Goal: Task Accomplishment & Management: Manage account settings

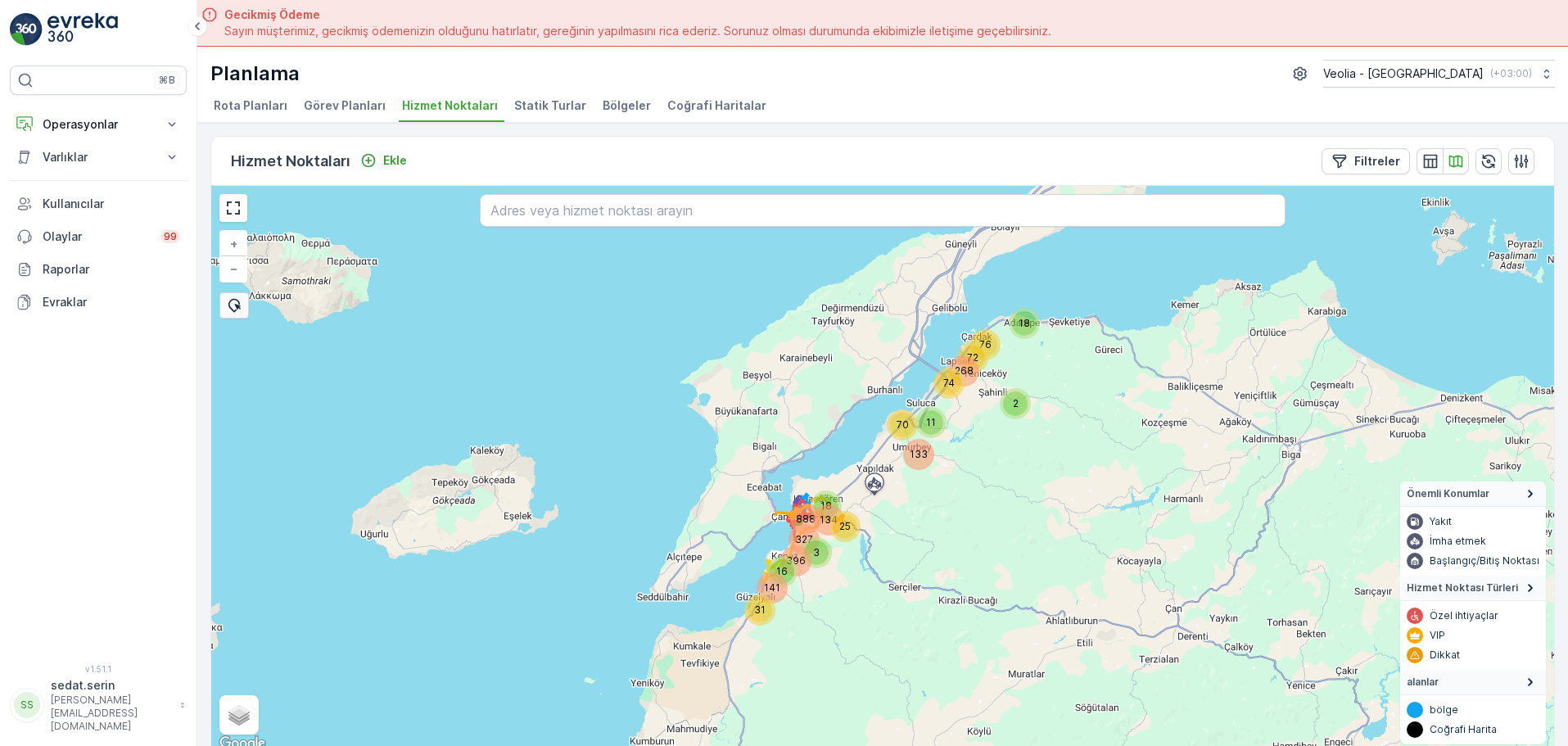
scroll to position [8, 0]
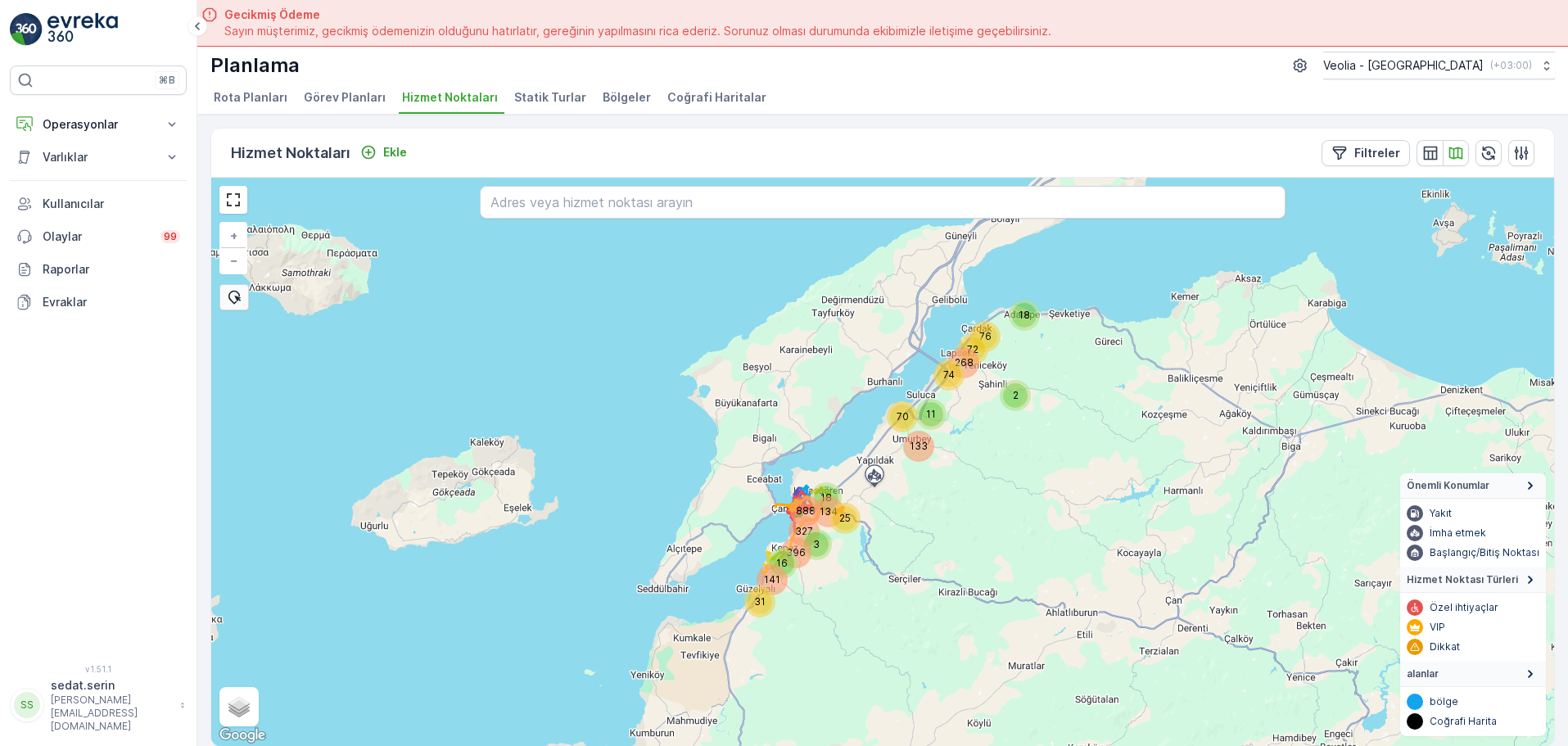
click at [815, 330] on div "888 134 141 31 327 3 25 396 16 18 2 70 74 11 76 268 133 72 18 + − Uydu Yol hari…" at bounding box center [882, 462] width 1343 height 568
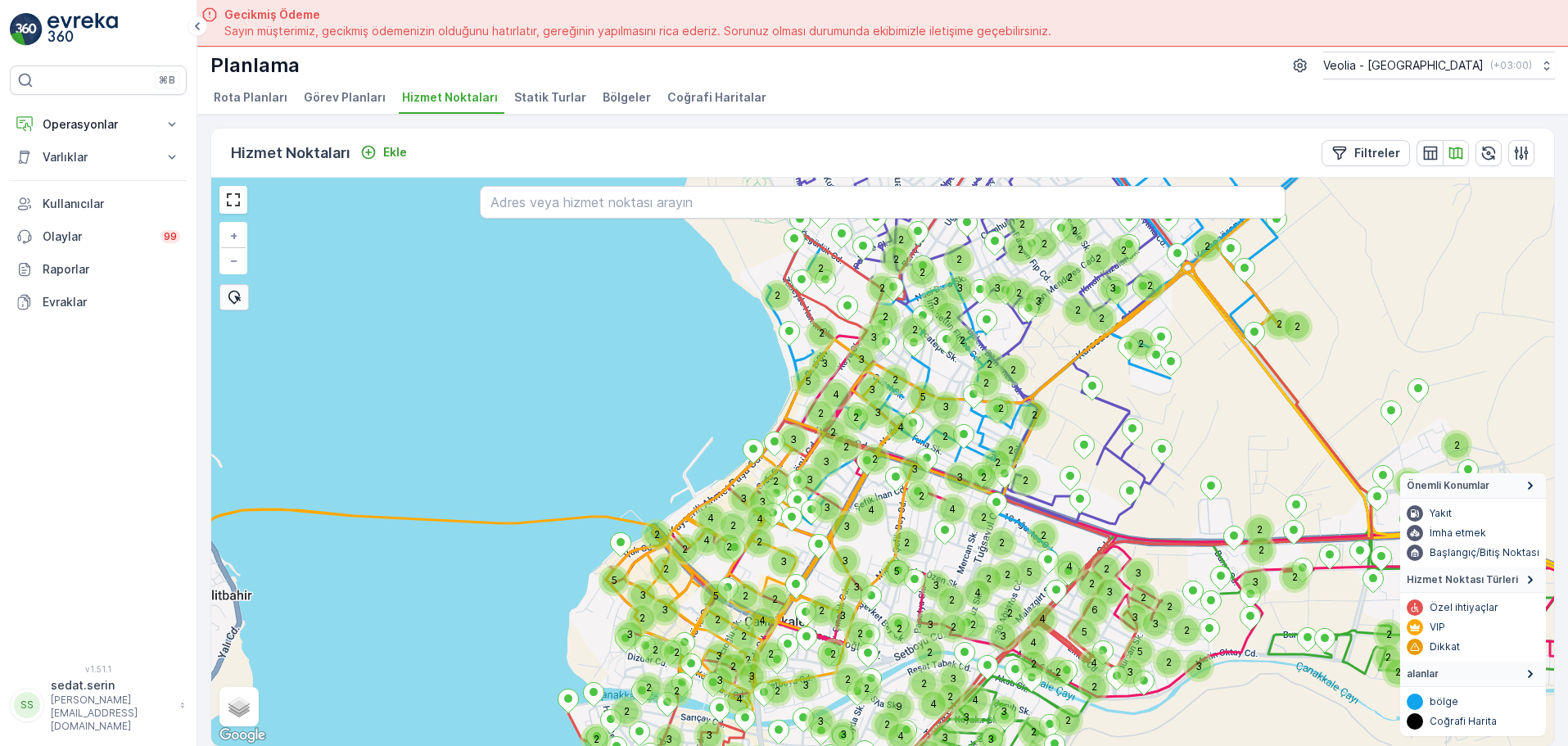
drag, startPoint x: 940, startPoint y: 409, endPoint x: 880, endPoint y: 453, distance: 74.4
click at [880, 454] on div "3 2 2 2 2 2 2 2 2 2 2 2 2 4 2 2 2 2 4 2 2 3 2 3 2 3 2 2 2 2 3 3 3 5 2 2 2 2 5 2…" at bounding box center [882, 462] width 1343 height 568
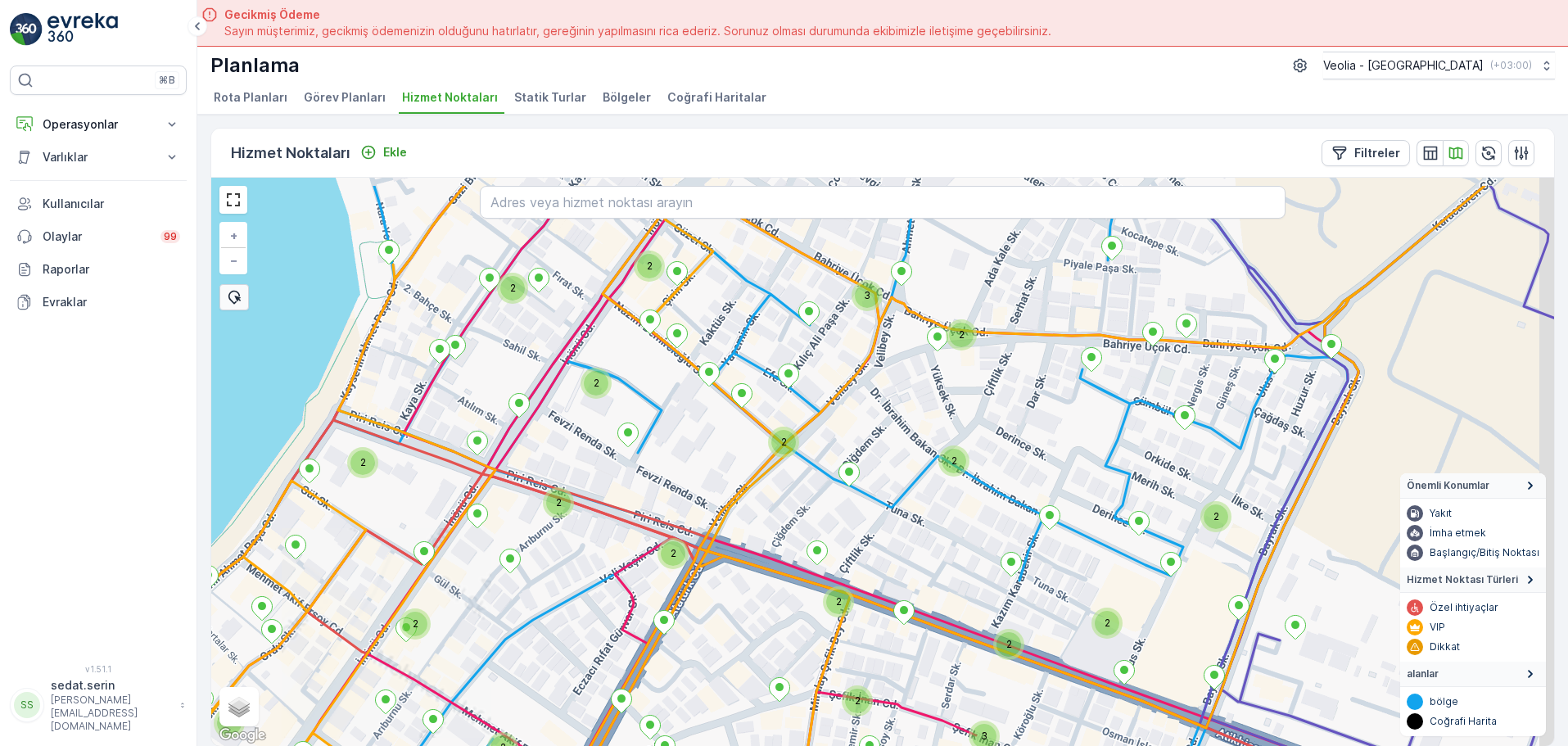
drag, startPoint x: 969, startPoint y: 394, endPoint x: 916, endPoint y: 446, distance: 74.2
click at [893, 463] on div "2 2 2 2 2 2 2 3 2 3 2 2 2 2 2 3 2 2 2 2 2 2 + − Uydu Yol haritası Arazi Karışık…" at bounding box center [882, 462] width 1343 height 568
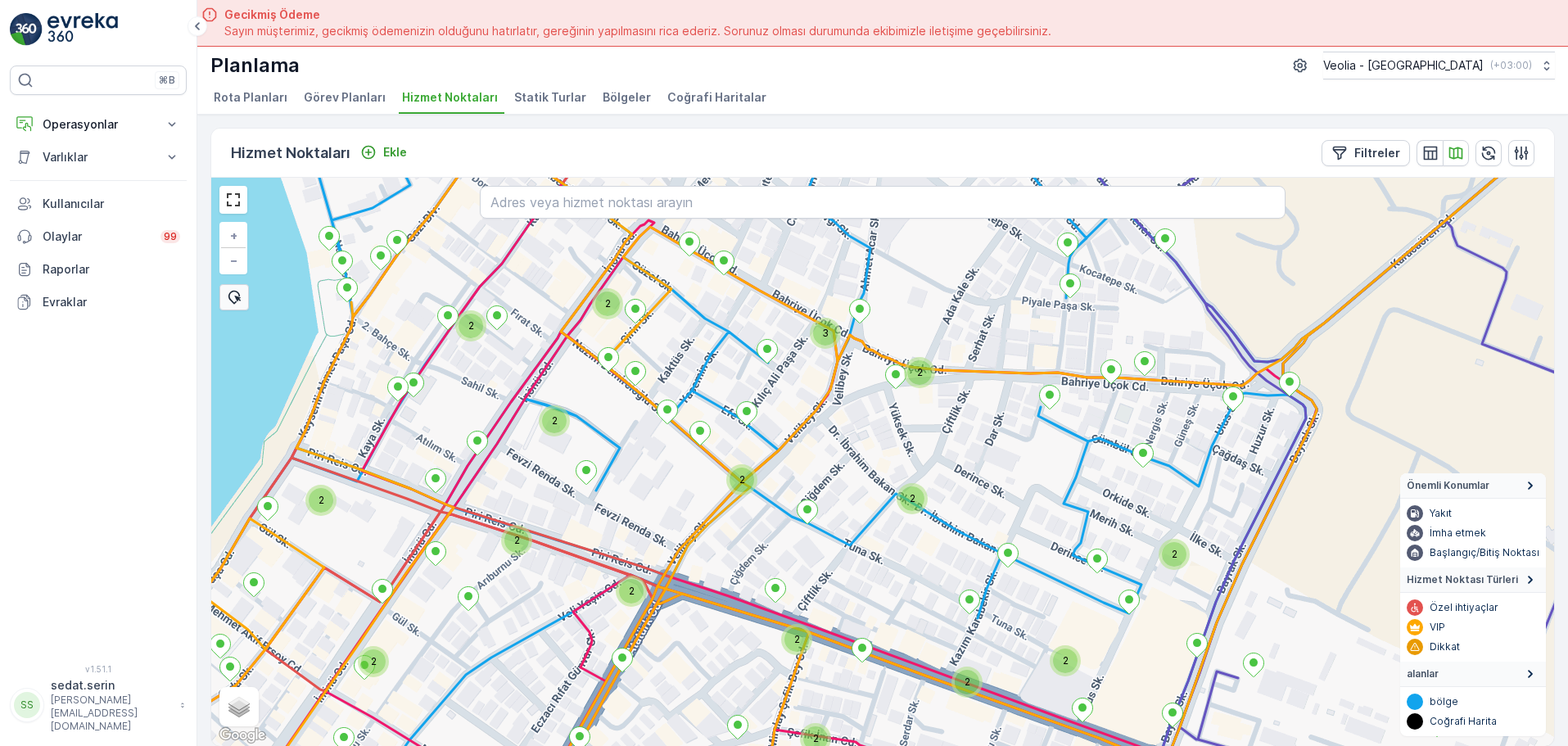
drag, startPoint x: 930, startPoint y: 436, endPoint x: 890, endPoint y: 472, distance: 53.8
click at [889, 474] on div "2 2 2 2 2 2 2 3 2 3 2 2 2 2 2 2 2 2 2 + − Uydu Yol haritası Arazi Karışık Leafl…" at bounding box center [882, 462] width 1343 height 568
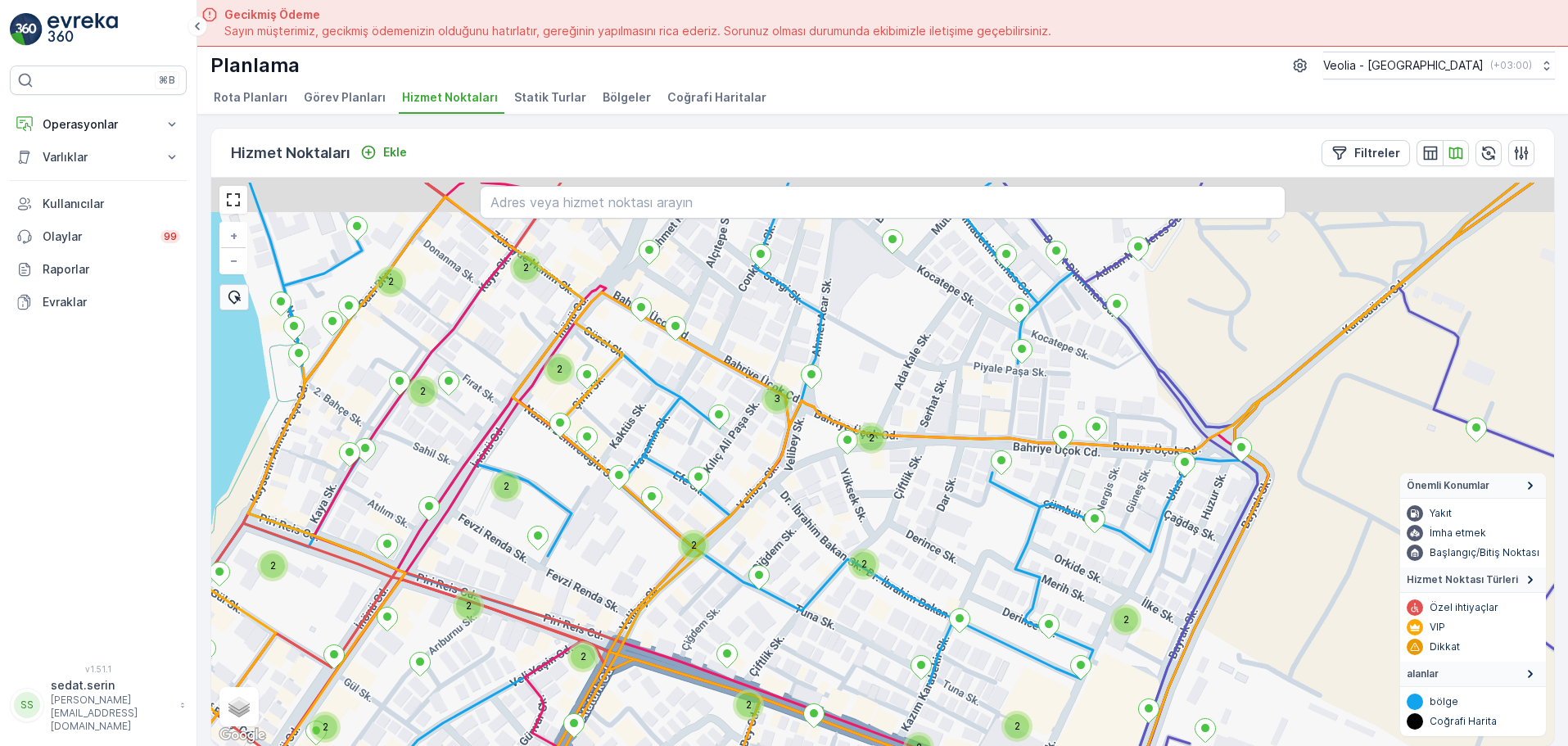
drag, startPoint x: 980, startPoint y: 408, endPoint x: 940, endPoint y: 470, distance: 73.8
click at [940, 470] on div "2 2 2 2 2 2 2 3 2 2 2 2 2 2 2 2 2 2 + − Uydu Yol haritası Arazi Karışık Leaflet…" at bounding box center [882, 462] width 1343 height 568
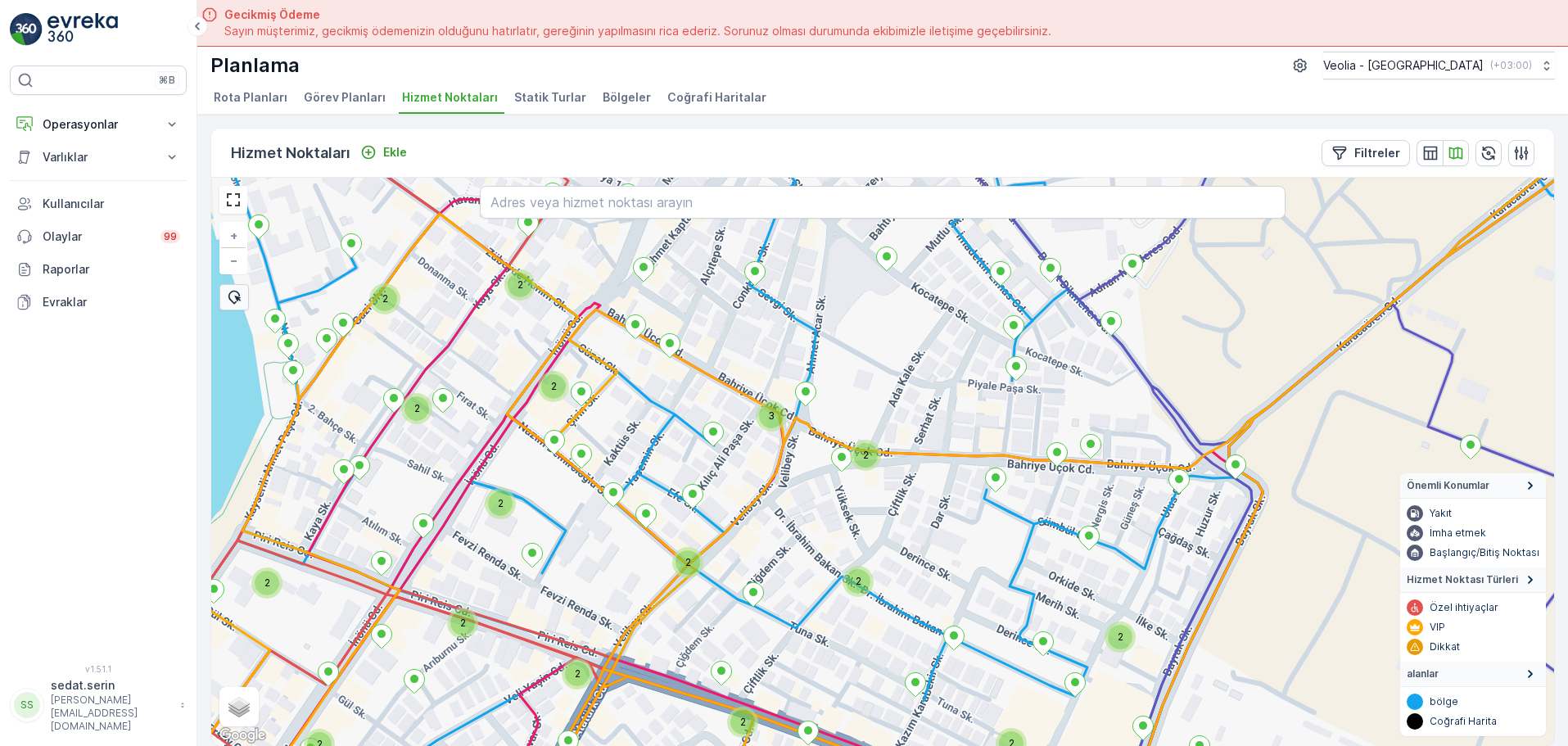
drag, startPoint x: 957, startPoint y: 420, endPoint x: 952, endPoint y: 437, distance: 17.7
click at [952, 437] on div "2 2 2 2 2 2 3 2 2 2 2 2 2 2 2 2 2 + − Uydu Yol haritası Arazi Karışık Leaflet K…" at bounding box center [882, 462] width 1343 height 568
click at [873, 209] on input "text" at bounding box center [882, 202] width 805 height 33
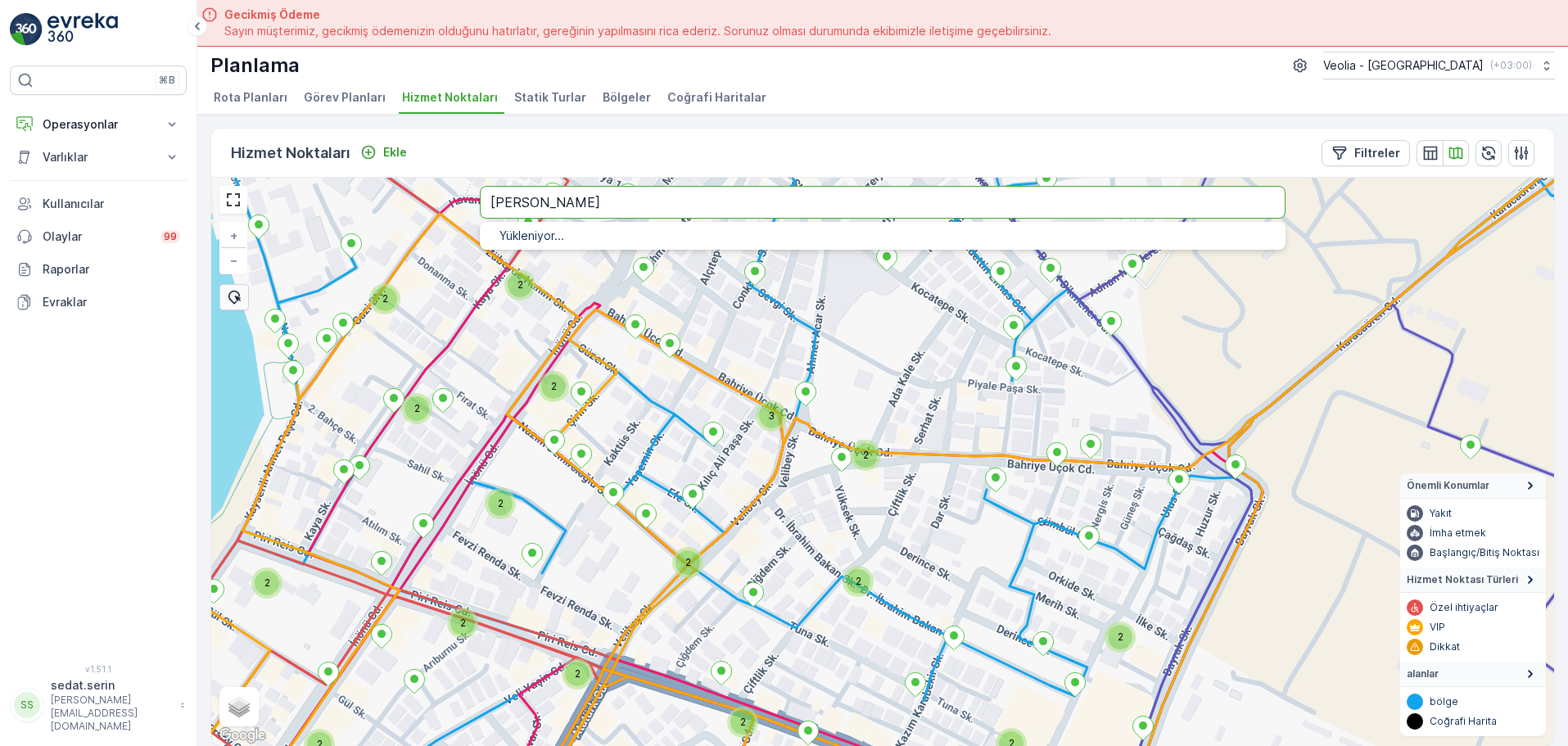
type input "[PERSON_NAME]"
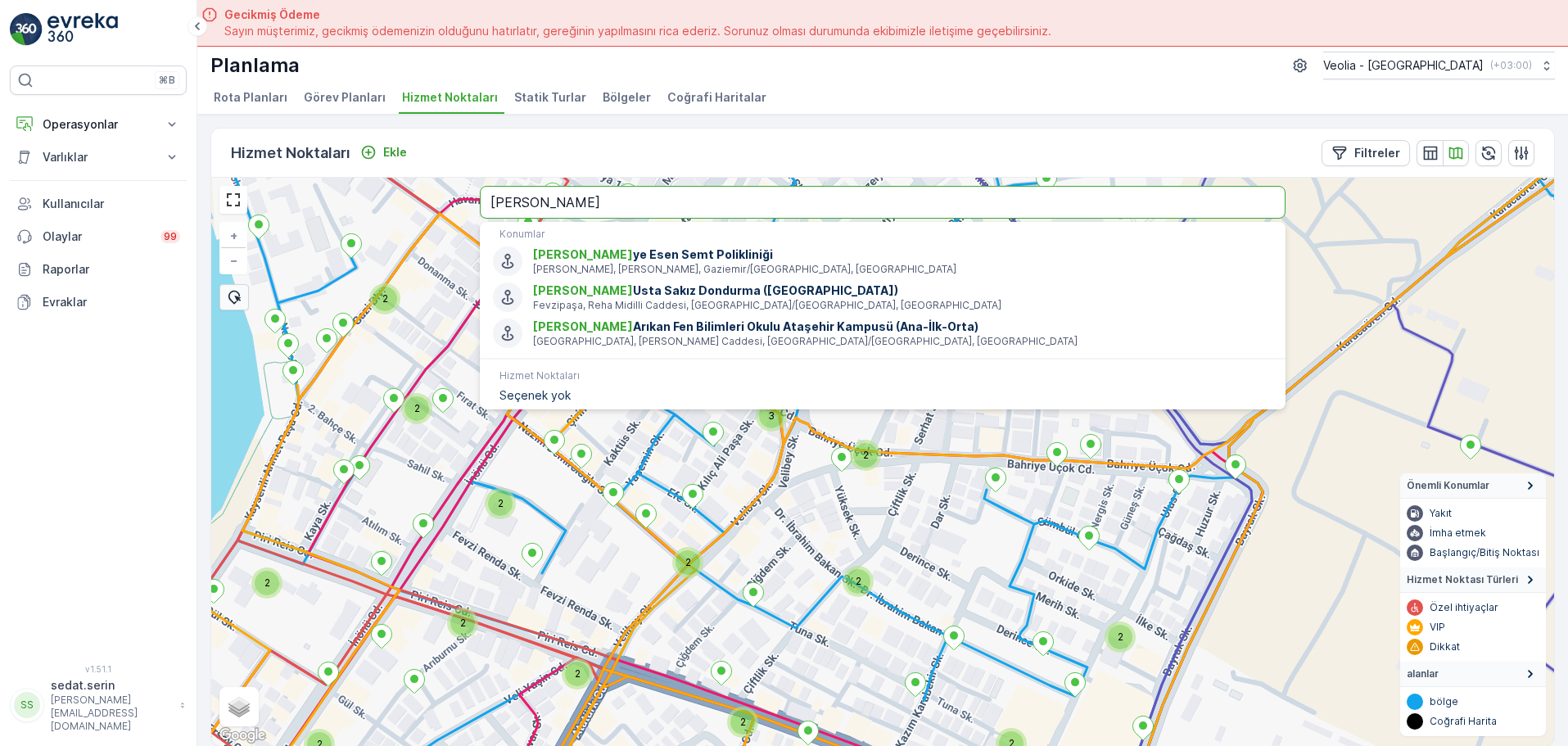
click at [713, 218] on input "[PERSON_NAME]" at bounding box center [882, 202] width 805 height 33
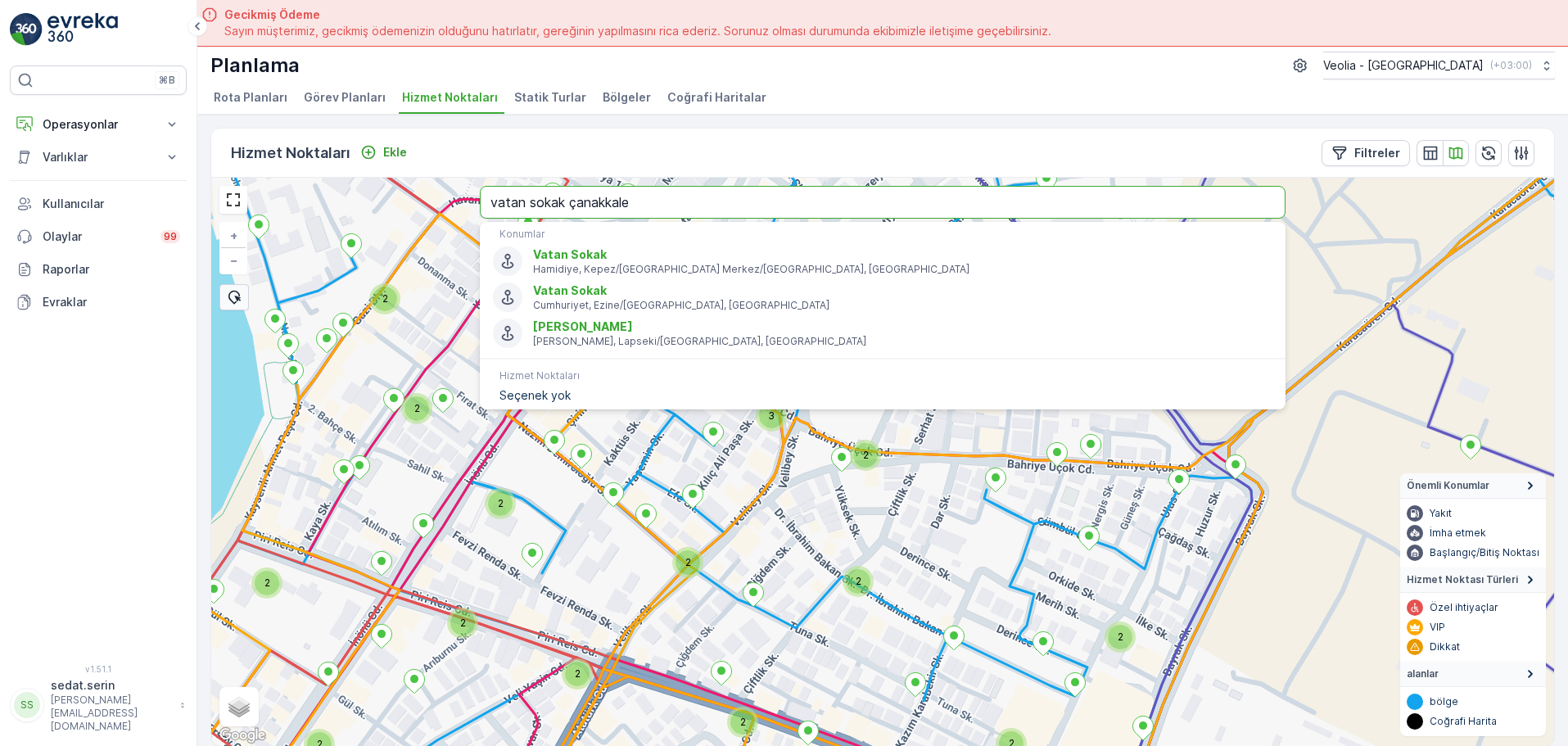
drag, startPoint x: 667, startPoint y: 203, endPoint x: 439, endPoint y: 197, distance: 228.1
click at [439, 197] on div "2 2 2 2 2 2 3 2 2 2 2 2 2 2 2 2 + − Uydu Yol haritası Arazi Karışık Leaflet Kla…" at bounding box center [882, 462] width 1343 height 568
click at [629, 195] on input "vatan sokak çanakkale" at bounding box center [882, 202] width 805 height 33
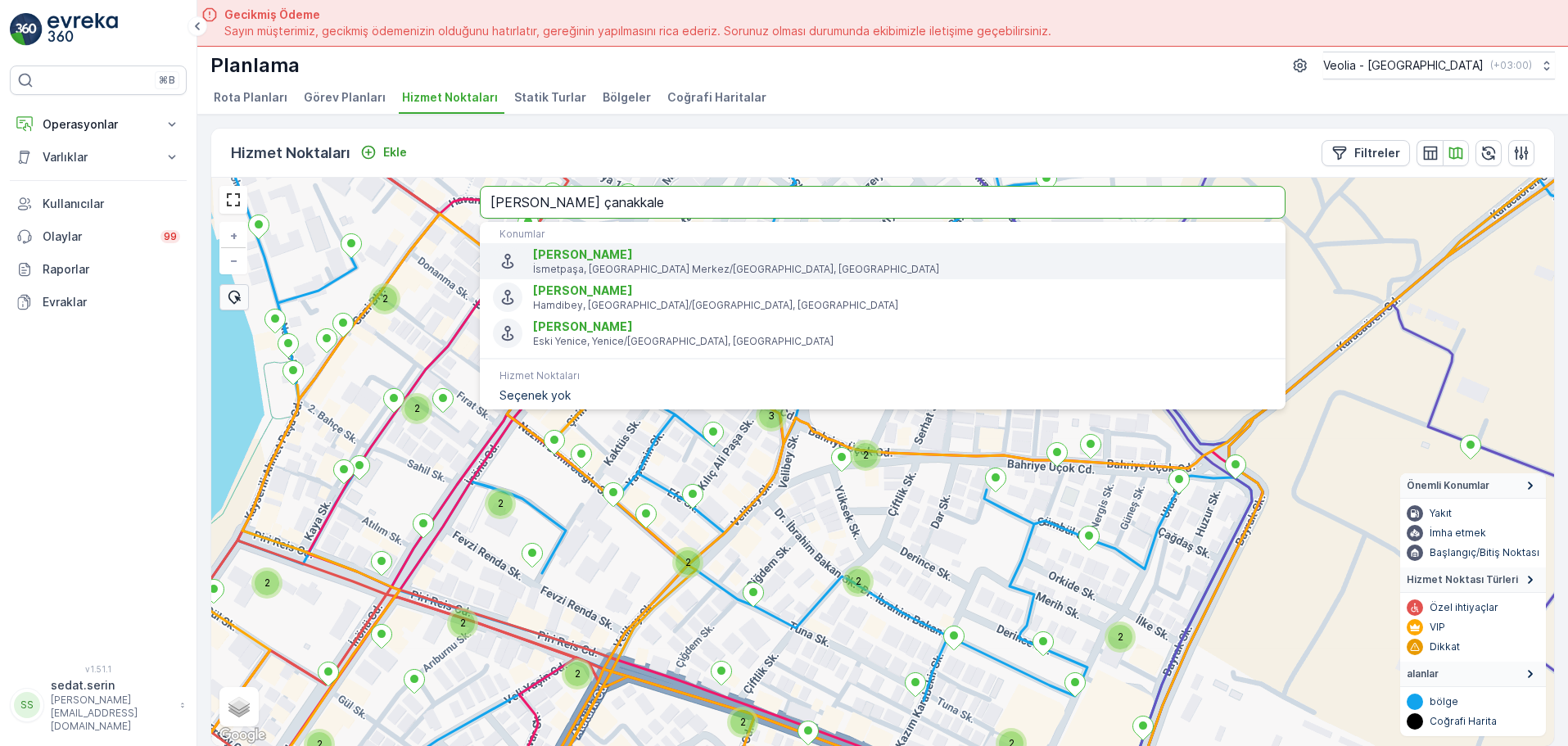
type input "[PERSON_NAME] çanakkale"
click at [675, 256] on span "[PERSON_NAME]" at bounding box center [902, 255] width 739 height 16
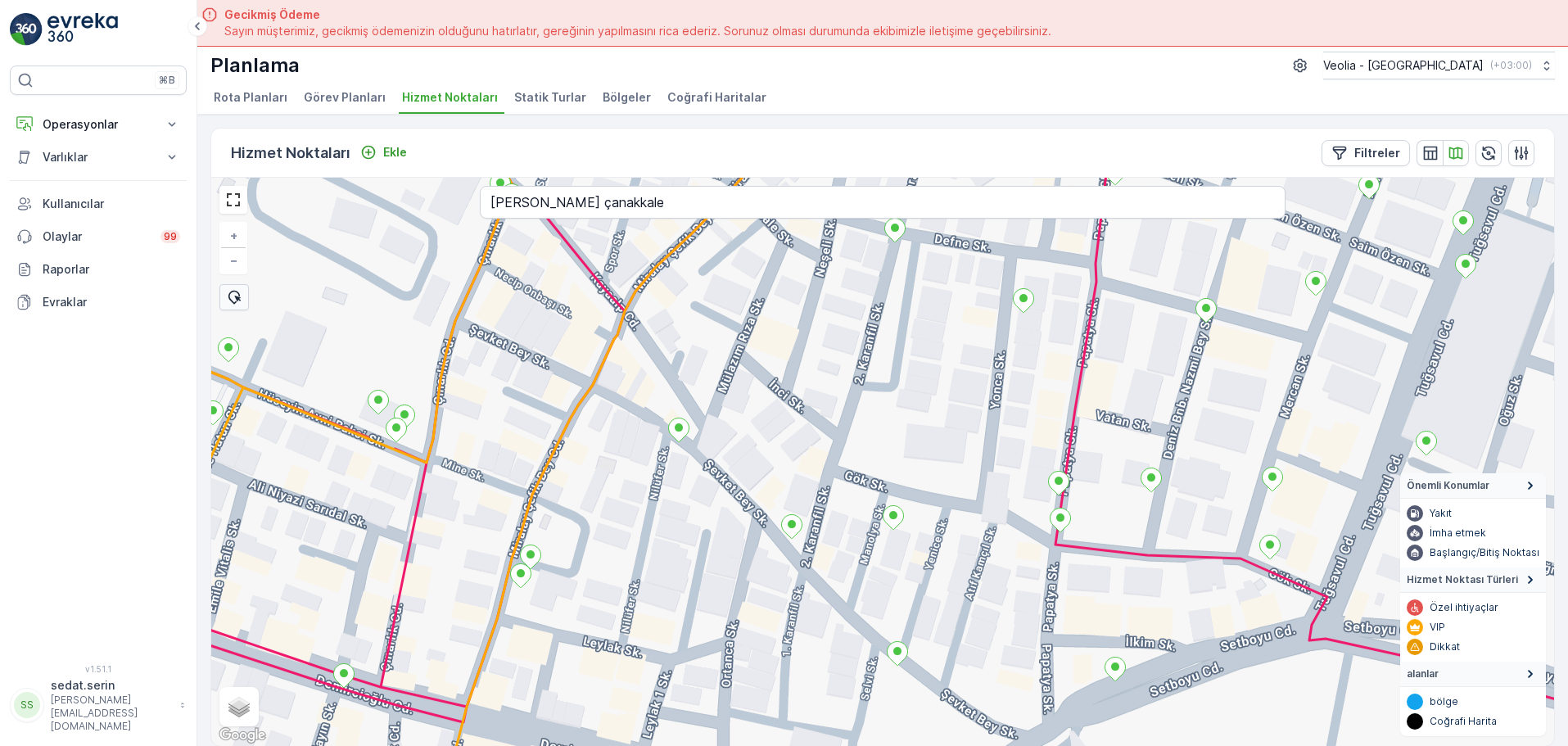
drag, startPoint x: 995, startPoint y: 475, endPoint x: 972, endPoint y: 416, distance: 63.3
click at [972, 416] on div "+ − Uydu Yol haritası Arazi Karışık Leaflet Klavye kısayolları Harita Verileri …" at bounding box center [882, 462] width 1343 height 568
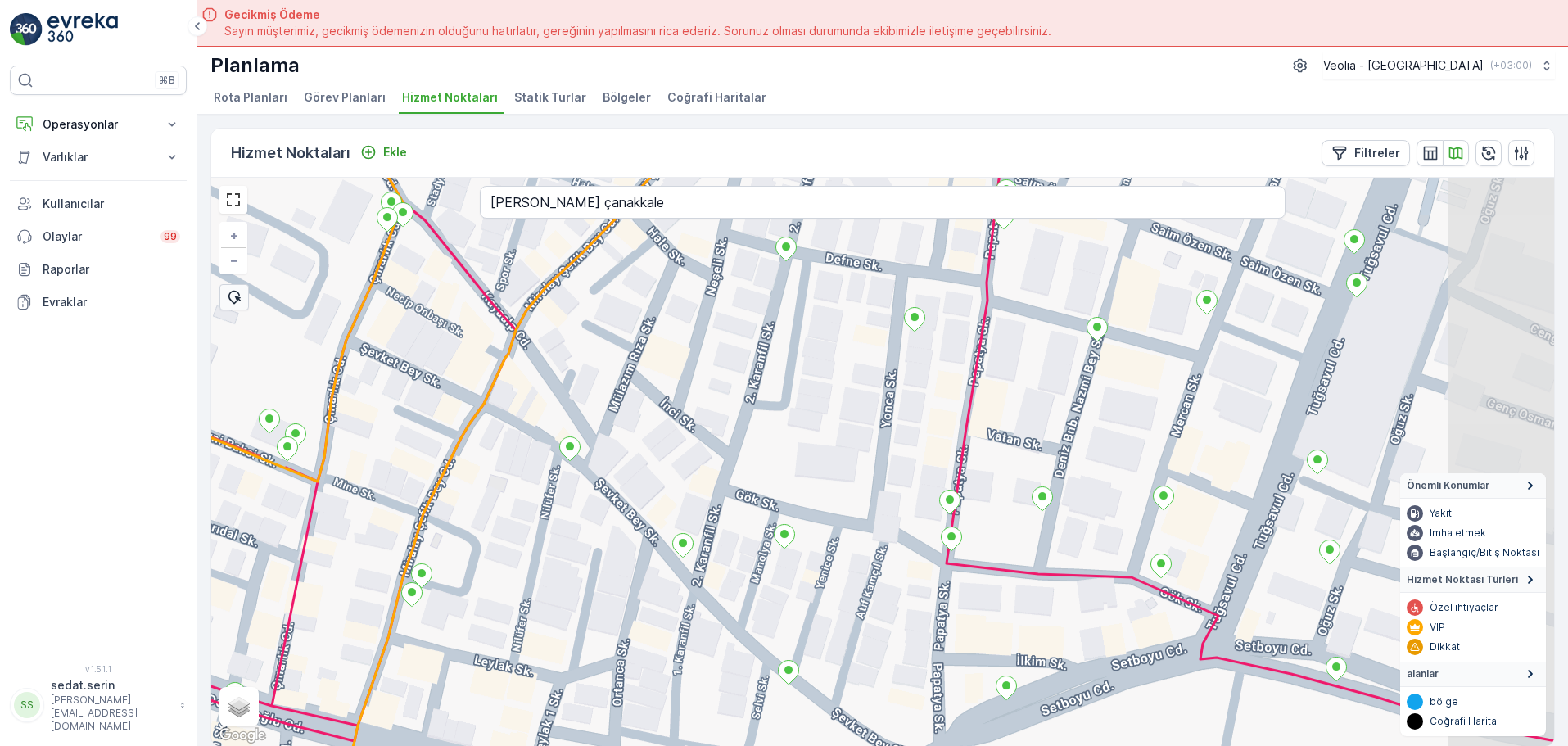
drag, startPoint x: 1083, startPoint y: 464, endPoint x: 976, endPoint y: 486, distance: 109.2
click at [976, 486] on div "+ − Uydu Yol haritası Arazi Karışık Leaflet Klavye kısayolları Harita Verileri …" at bounding box center [882, 462] width 1343 height 568
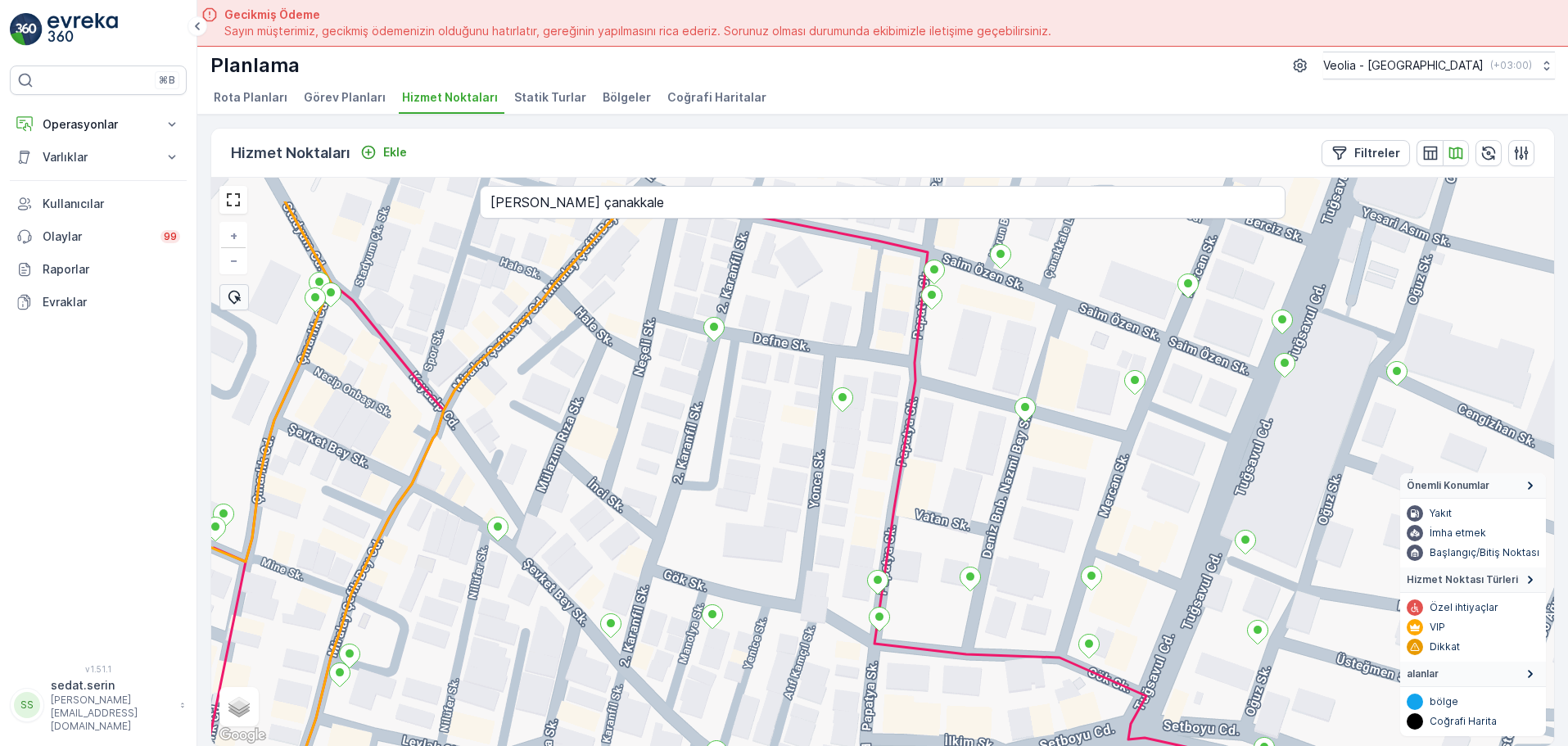
drag, startPoint x: 1083, startPoint y: 420, endPoint x: 976, endPoint y: 537, distance: 158.5
click at [976, 537] on div "+ − Uydu Yol haritası Arazi Karışık Leaflet Klavye kısayolları Harita Verileri …" at bounding box center [882, 462] width 1343 height 568
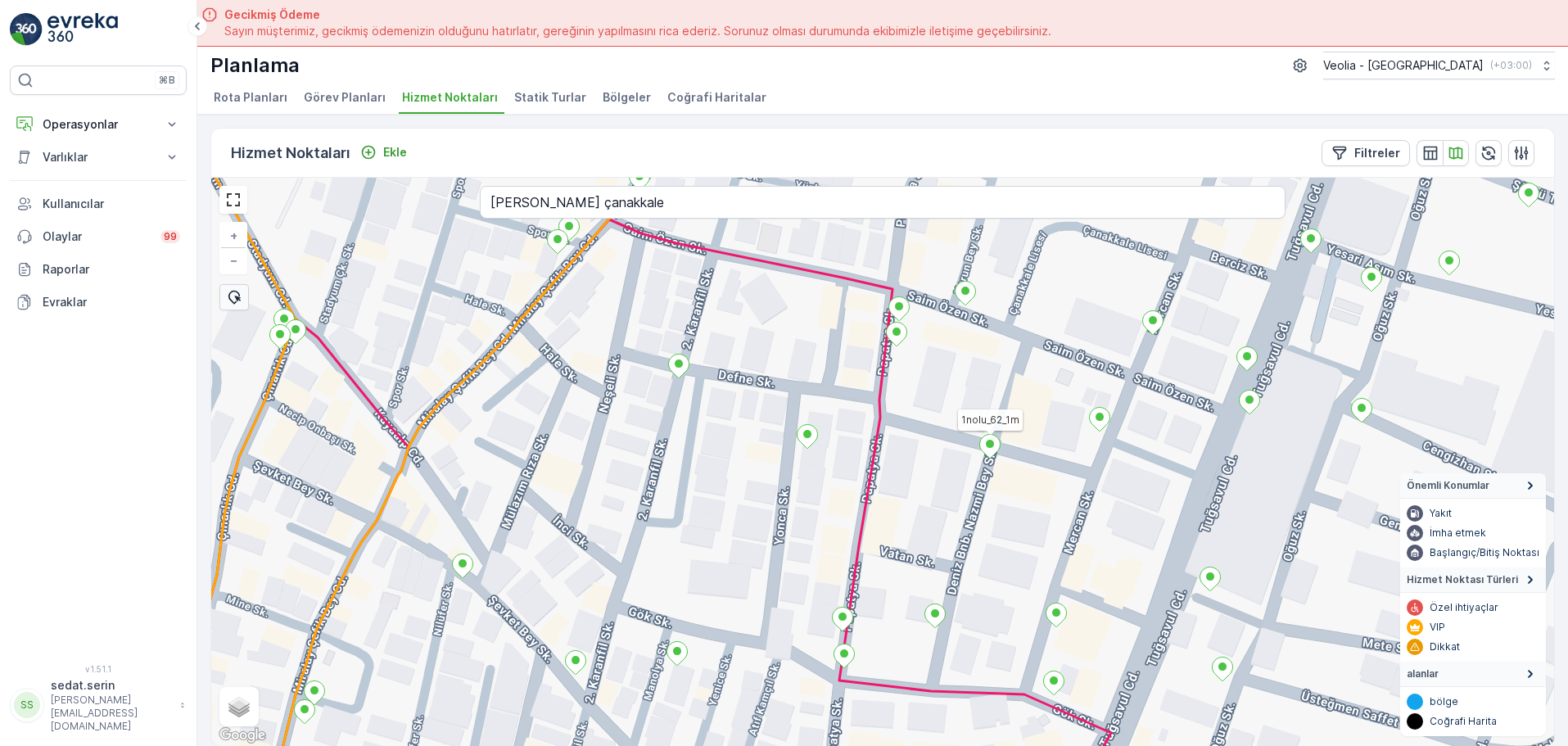
click at [996, 445] on icon at bounding box center [991, 446] width 21 height 24
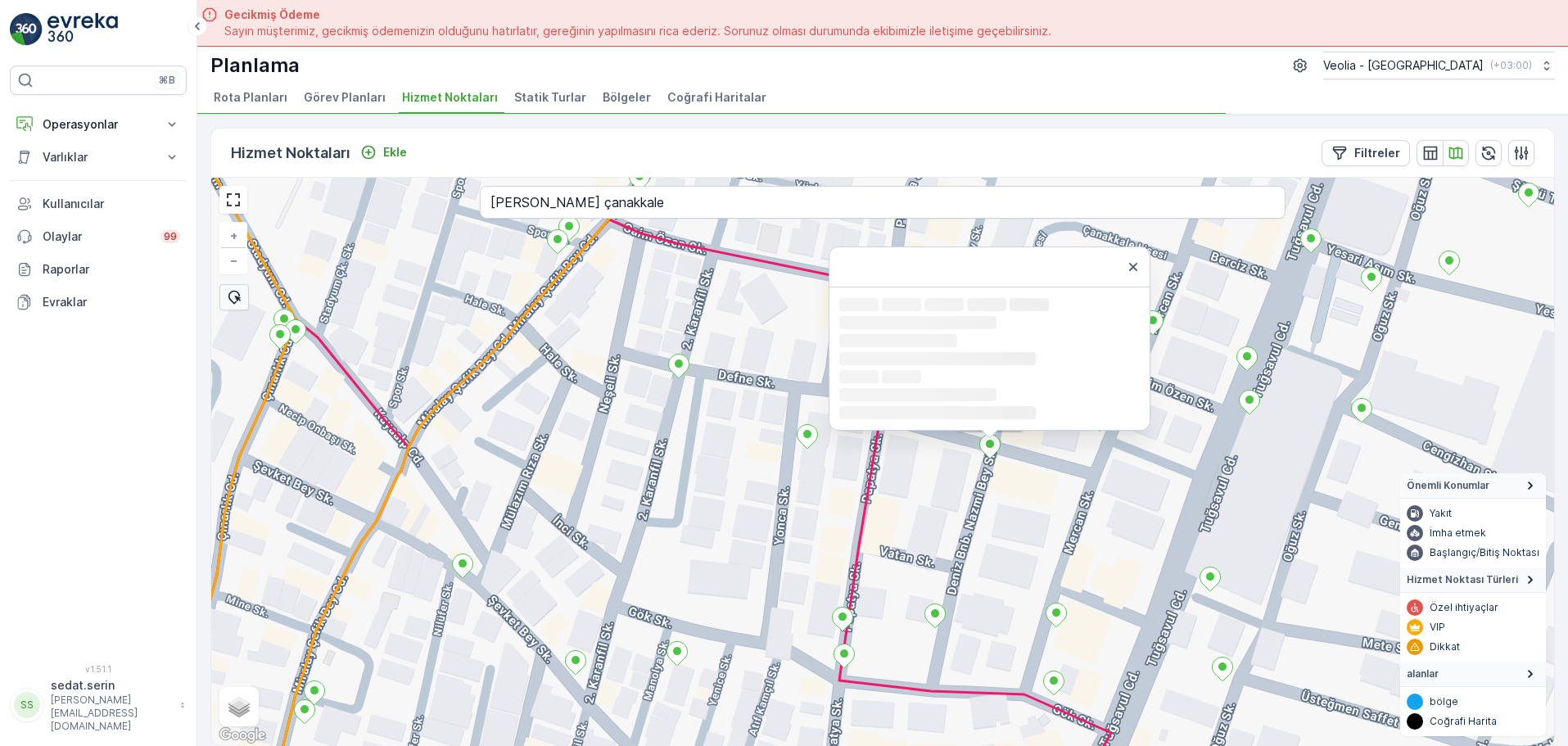
click at [996, 445] on icon at bounding box center [991, 446] width 21 height 24
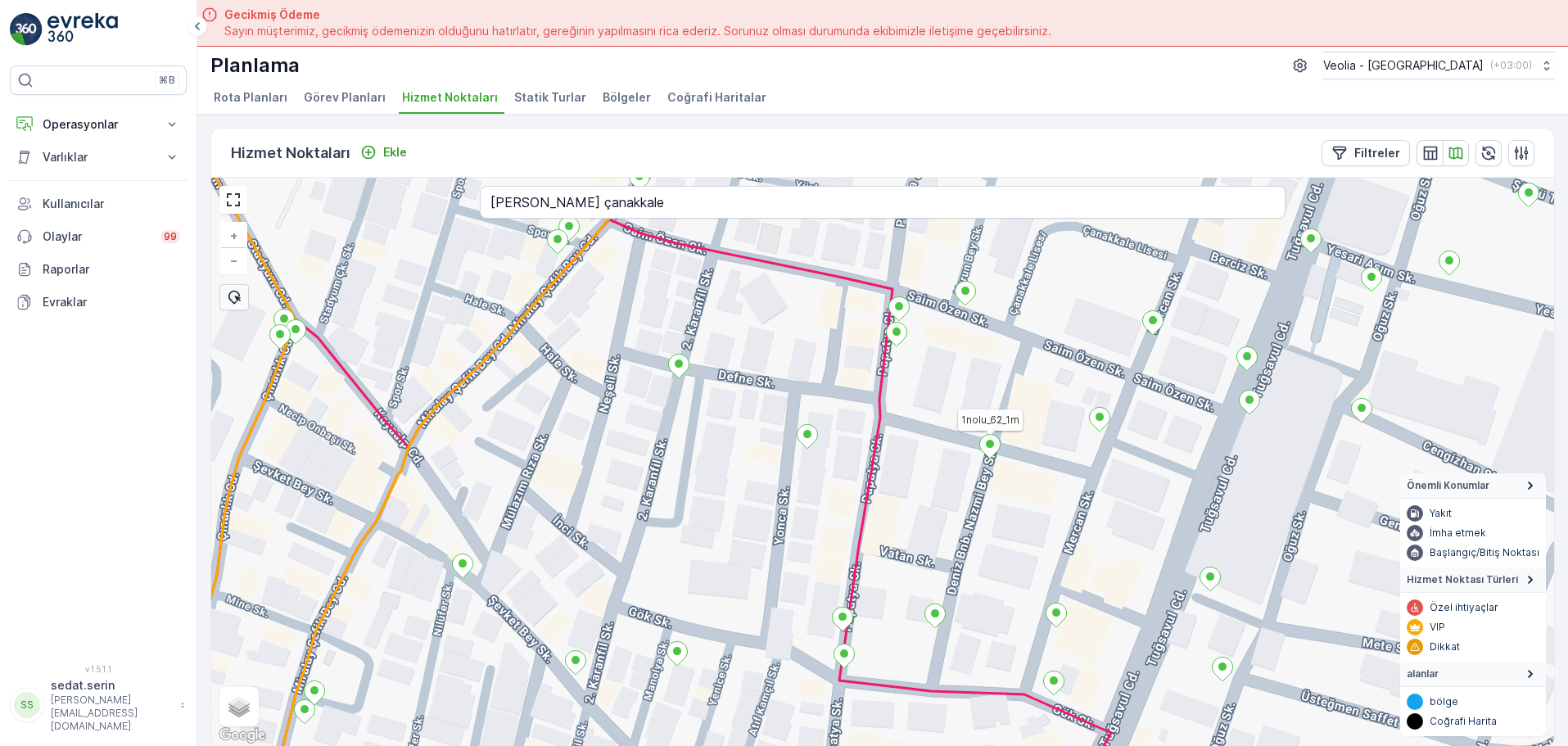
click at [996, 445] on icon at bounding box center [991, 446] width 21 height 24
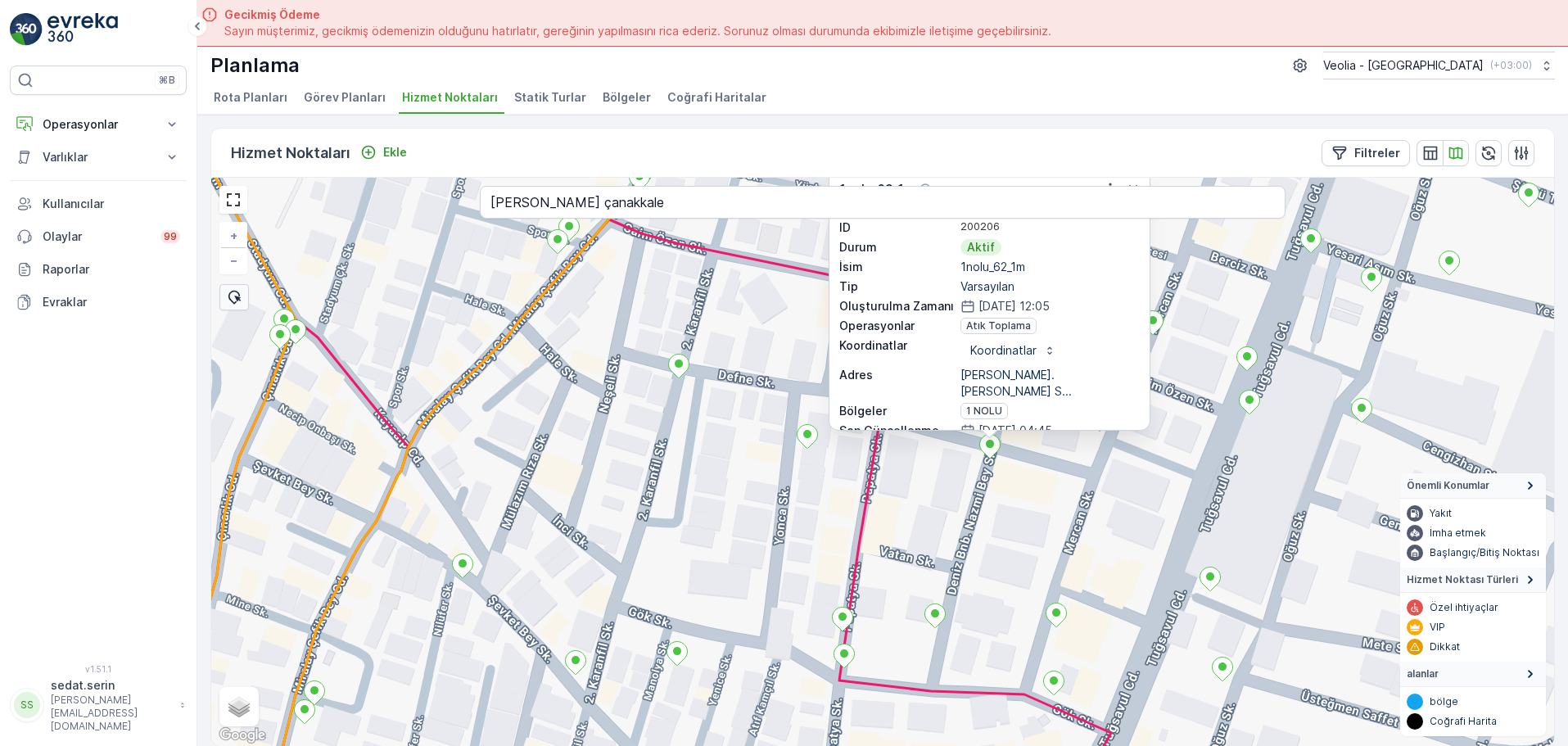
scroll to position [0, 0]
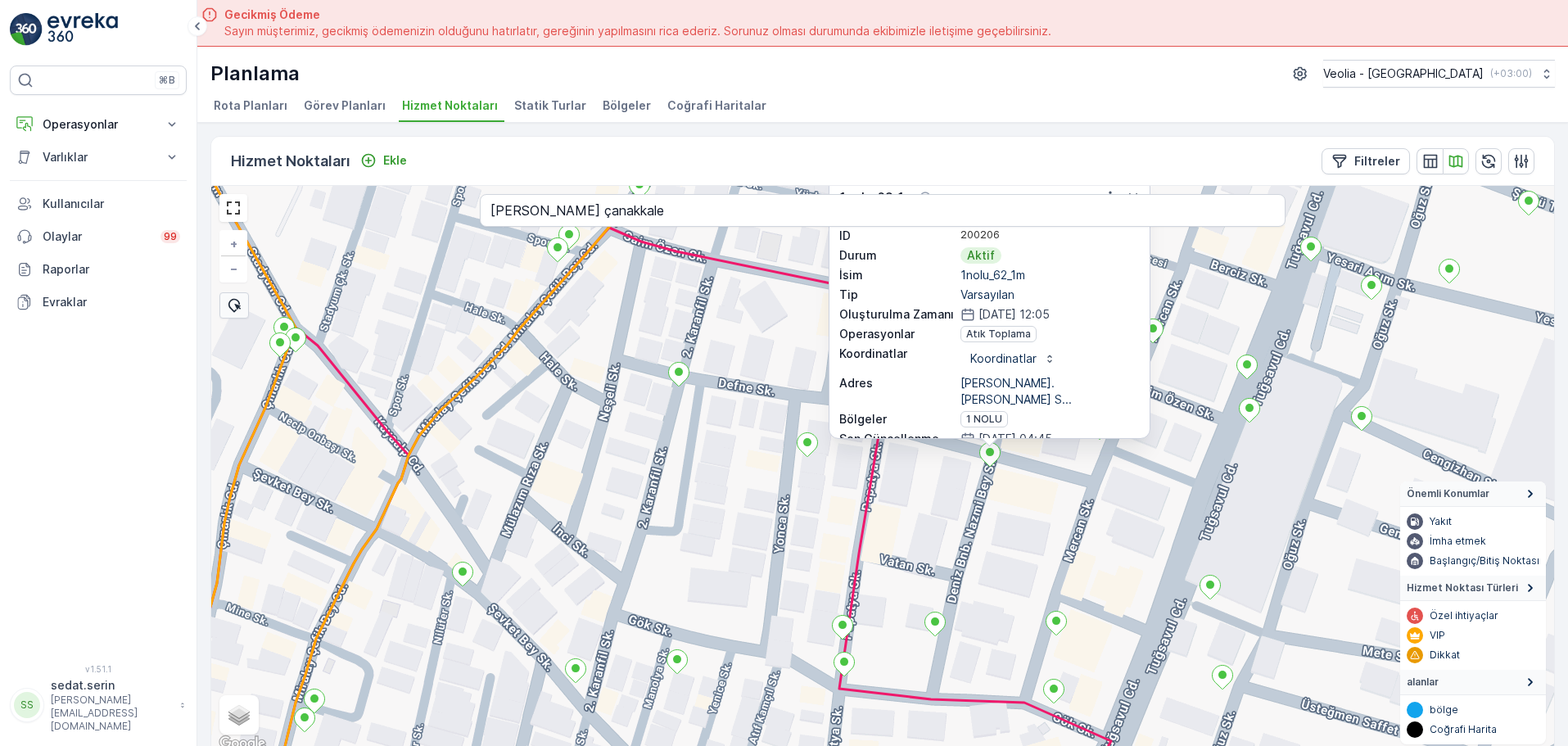
drag, startPoint x: 1075, startPoint y: 322, endPoint x: 1076, endPoint y: 373, distance: 51.0
click at [1076, 373] on div "ID 200206 Durum Aktif İsim 1nolu_62_1m Tip Varsayılan Oluşturulma Zamanı [DATE]…" at bounding box center [990, 380] width 300 height 305
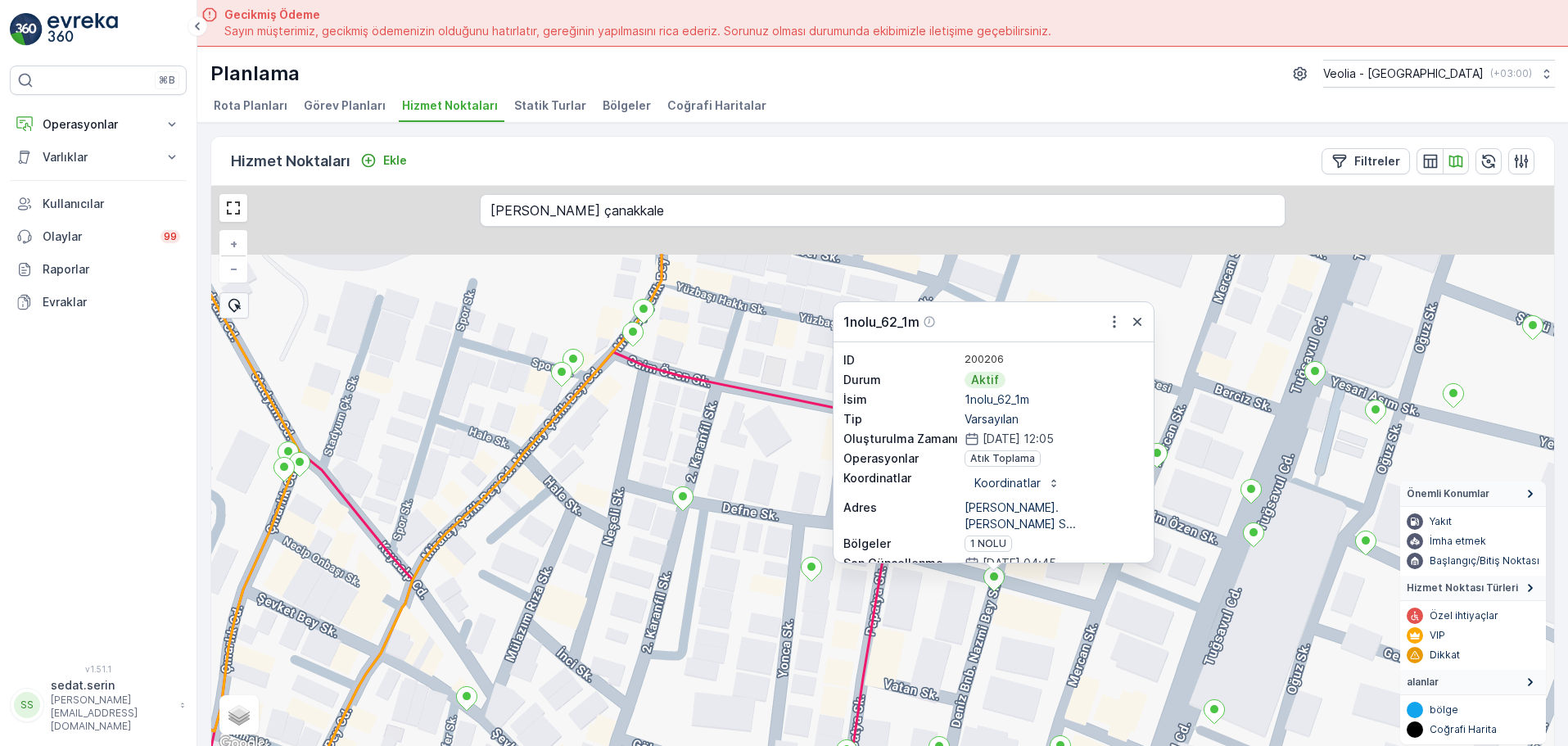
drag, startPoint x: 1185, startPoint y: 367, endPoint x: 1157, endPoint y: 426, distance: 65.3
click at [1185, 482] on div "1nolu_62_1m ID 200206 Durum Aktif İsim 1nolu_62_1m Tip Varsayılan Oluşturulma Z…" at bounding box center [882, 470] width 1343 height 568
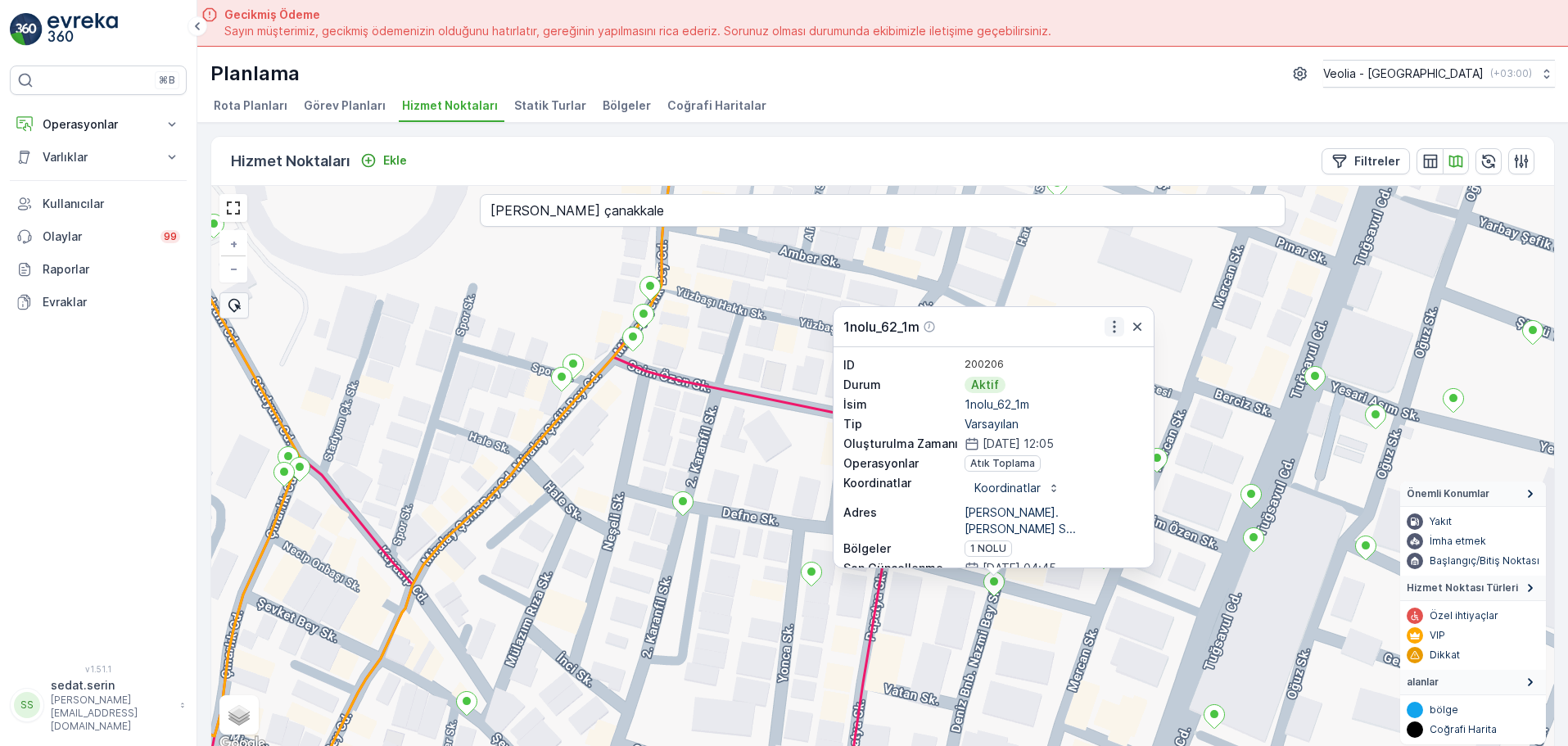
click at [1113, 319] on icon "button" at bounding box center [1115, 326] width 16 height 16
click at [1138, 331] on icon "button" at bounding box center [1137, 326] width 16 height 16
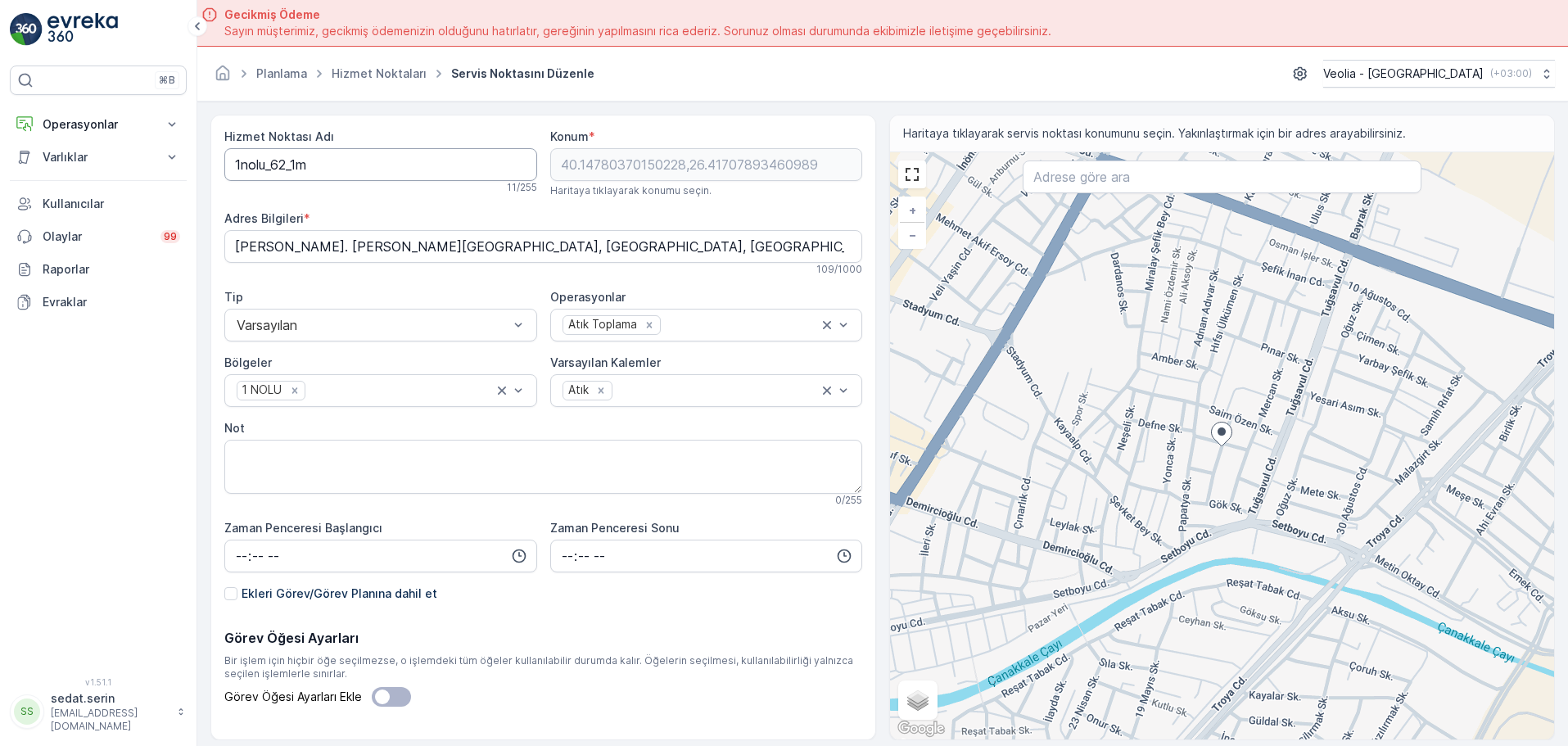
click at [329, 163] on Adı "1nolu_62_1m" at bounding box center [381, 164] width 313 height 33
click at [237, 161] on Adı "1nolu_62_1m" at bounding box center [381, 164] width 313 height 33
type Adı "MSW_1_62_1m"
